Goal: Transaction & Acquisition: Purchase product/service

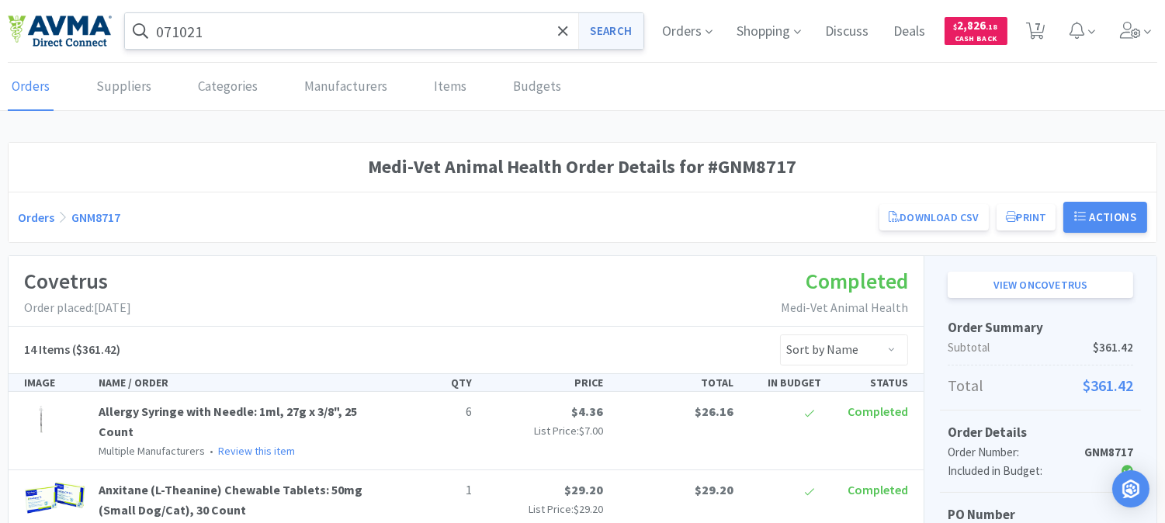
click at [619, 25] on button "Search" at bounding box center [610, 31] width 64 height 36
select select "3"
select select "2"
select select "1"
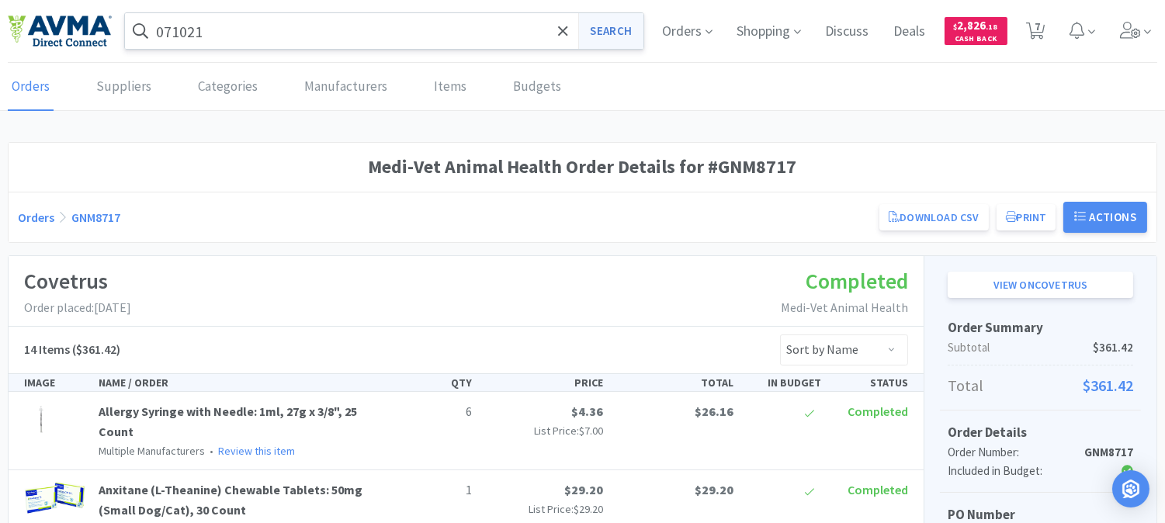
select select "1"
select select "2"
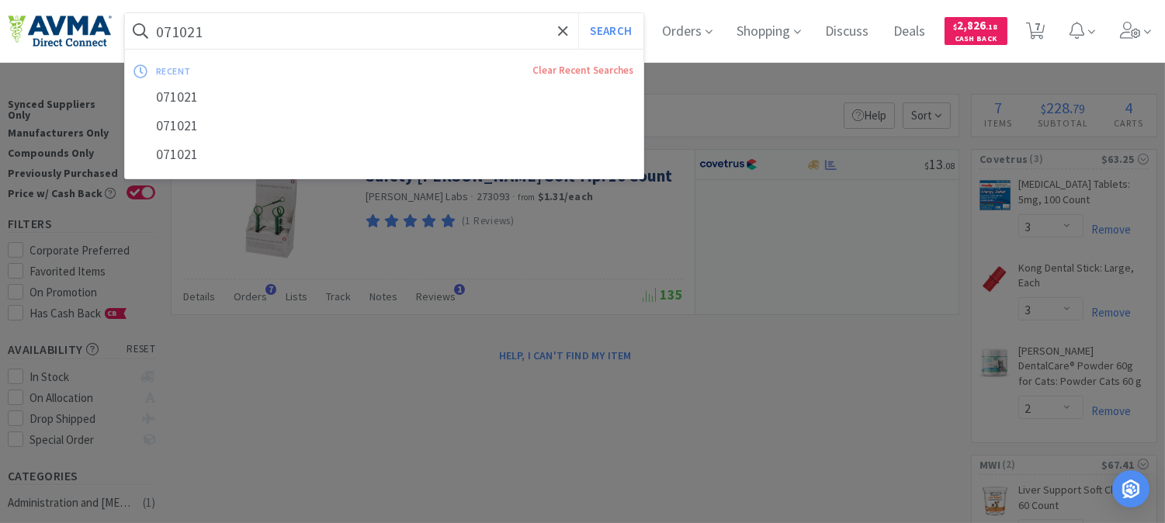
click at [343, 29] on input "071021" at bounding box center [384, 31] width 519 height 36
paste input "10023167"
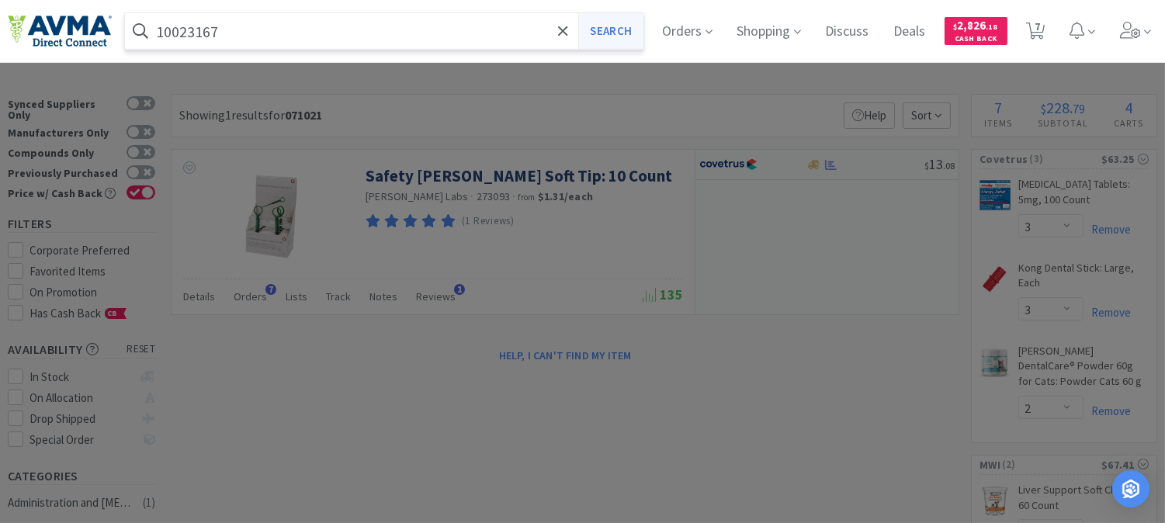
click at [629, 32] on button "Search" at bounding box center [610, 31] width 64 height 36
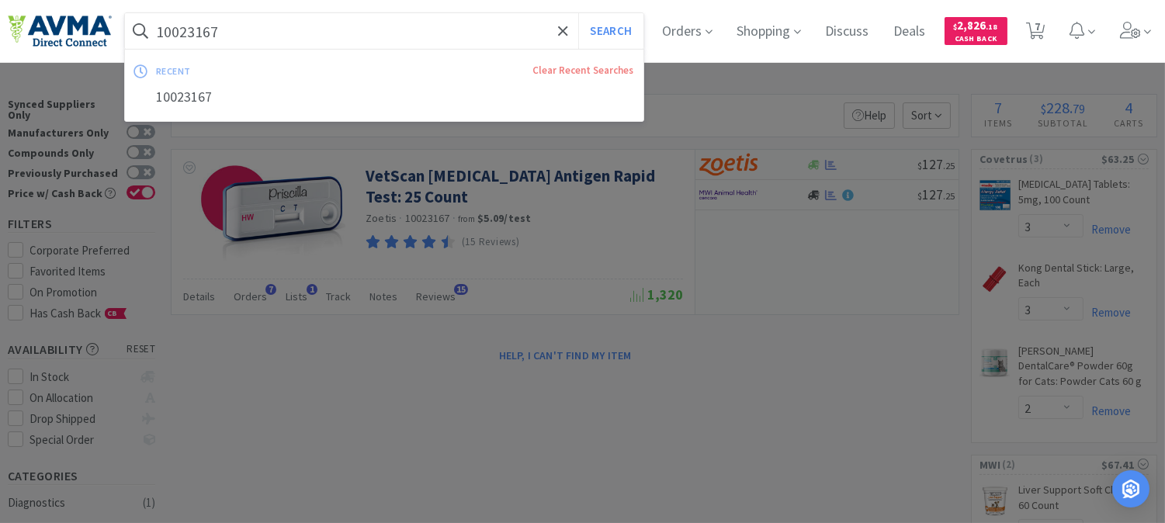
click at [284, 26] on input "10023167" at bounding box center [384, 31] width 519 height 36
type input "[MEDICAL_DATA] antigen"
click at [578, 13] on button "Search" at bounding box center [610, 31] width 64 height 36
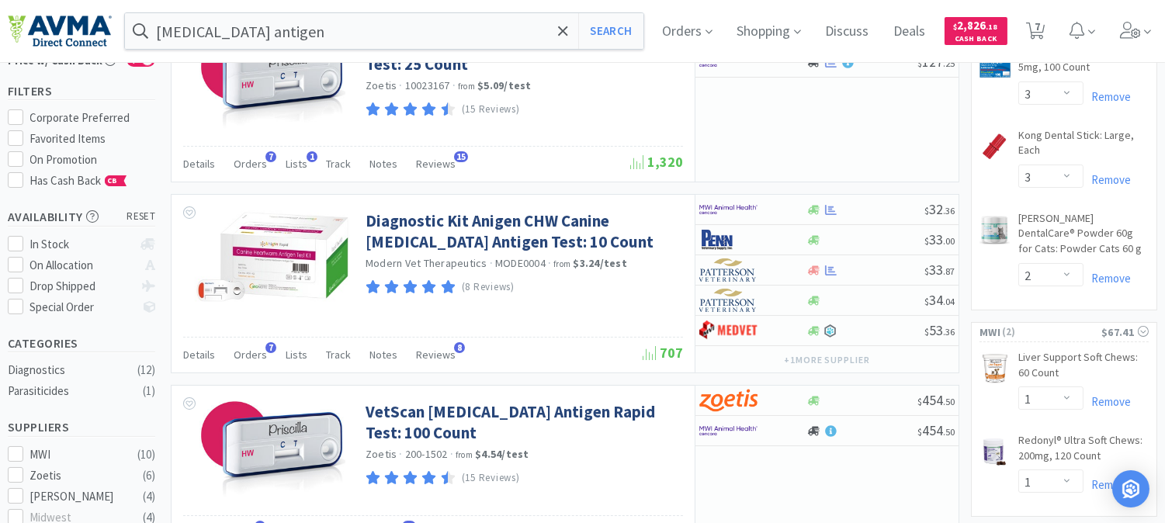
scroll to position [172, 0]
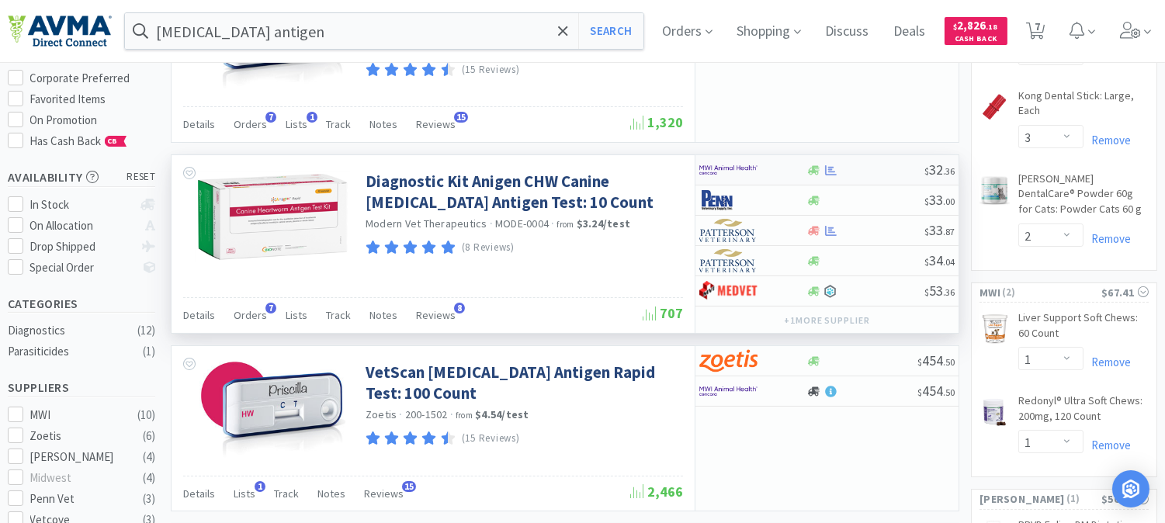
click at [728, 169] on img at bounding box center [728, 169] width 58 height 23
select select "1"
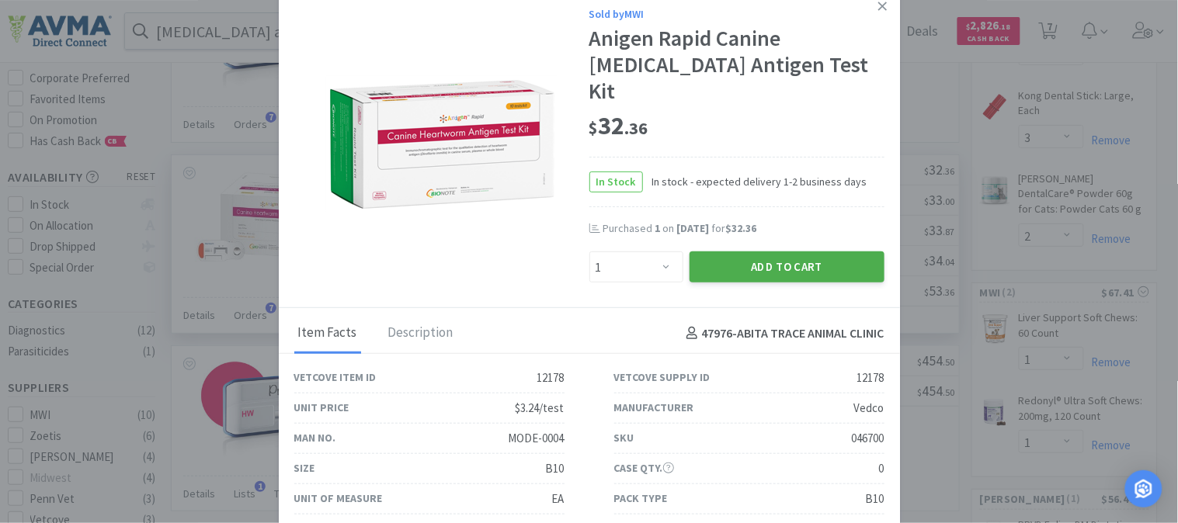
click at [807, 252] on button "Add to Cart" at bounding box center [786, 267] width 195 height 31
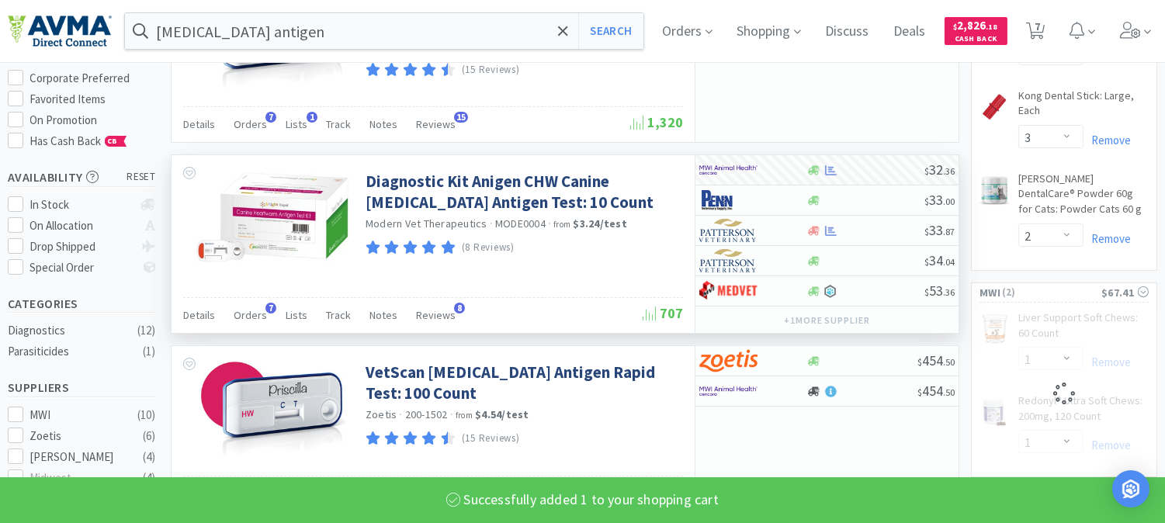
select select "1"
